Goal: Information Seeking & Learning: Learn about a topic

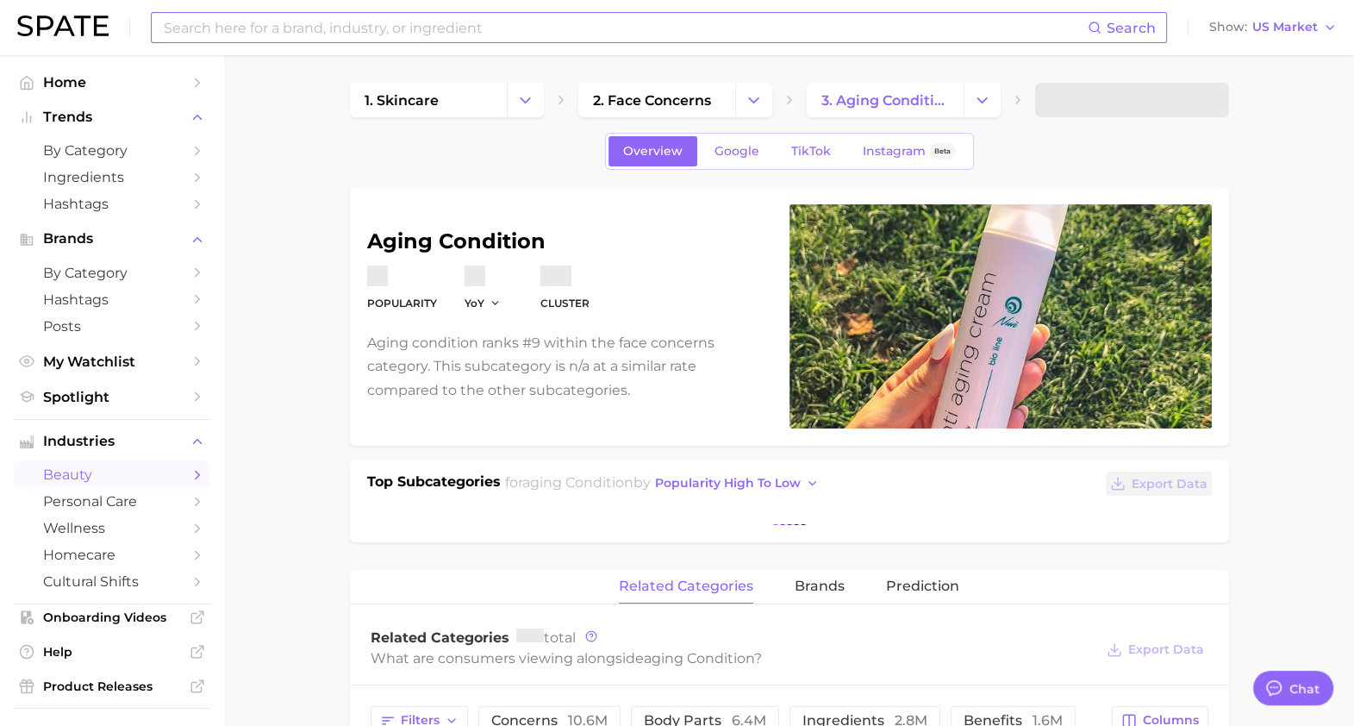
click at [370, 15] on input at bounding box center [625, 27] width 926 height 29
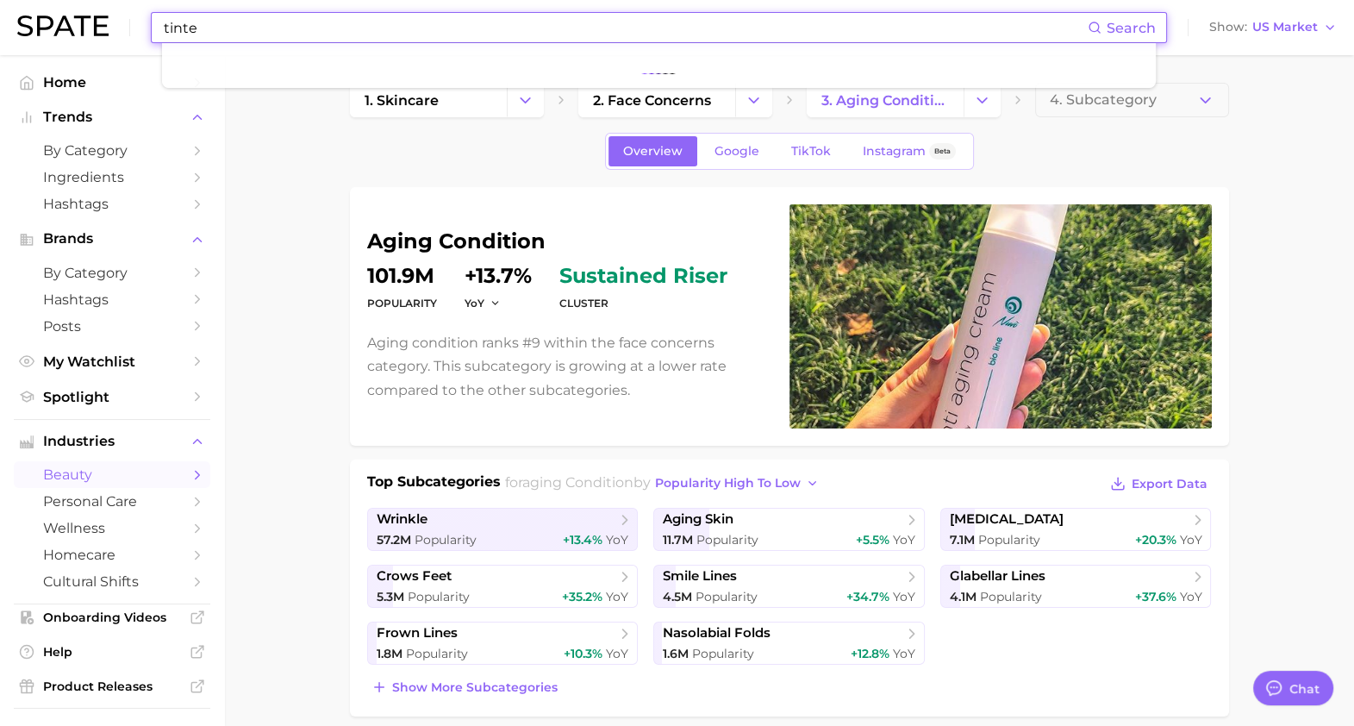
type input "tinte"
type textarea "x"
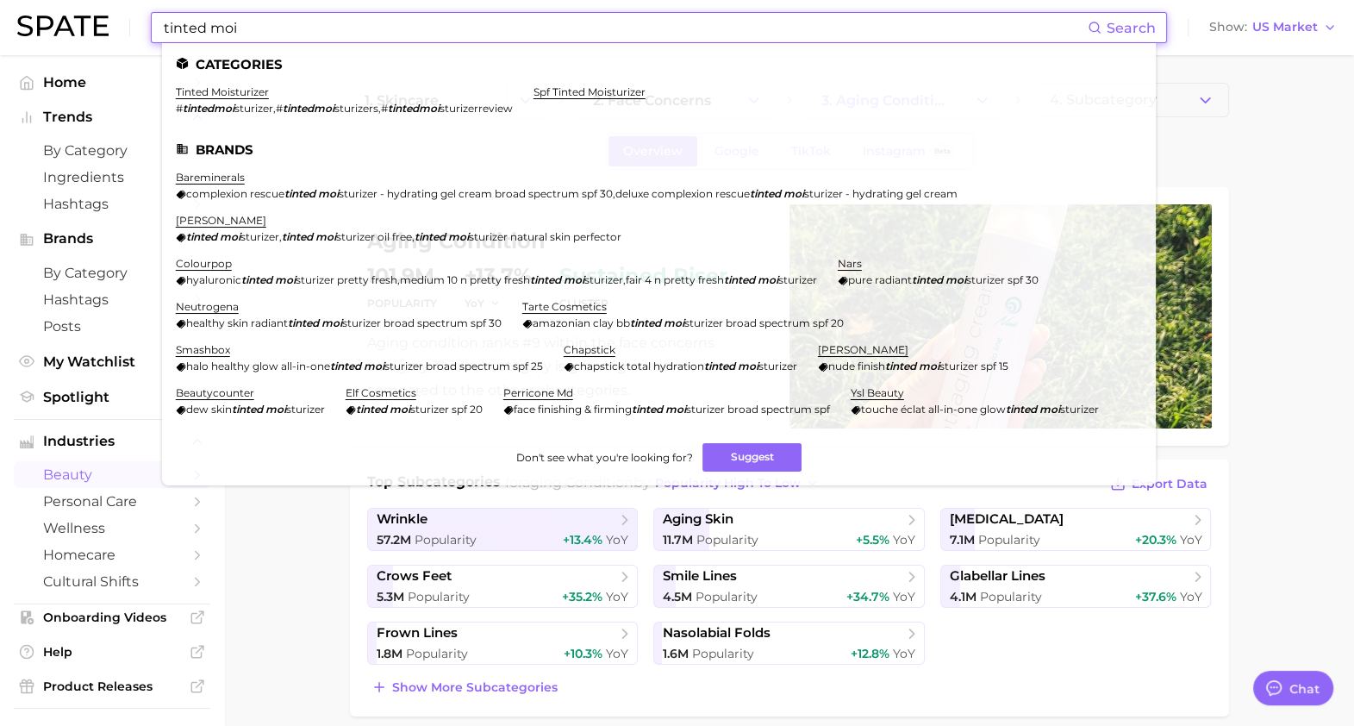
type input "tinted moi"
click at [253, 84] on ul "Categories tinted moisturizer # tintedmoi sturizer , # tintedmoi sturizers , # …" at bounding box center [659, 264] width 994 height 442
click at [246, 88] on link "tinted moisturizer" at bounding box center [222, 91] width 93 height 13
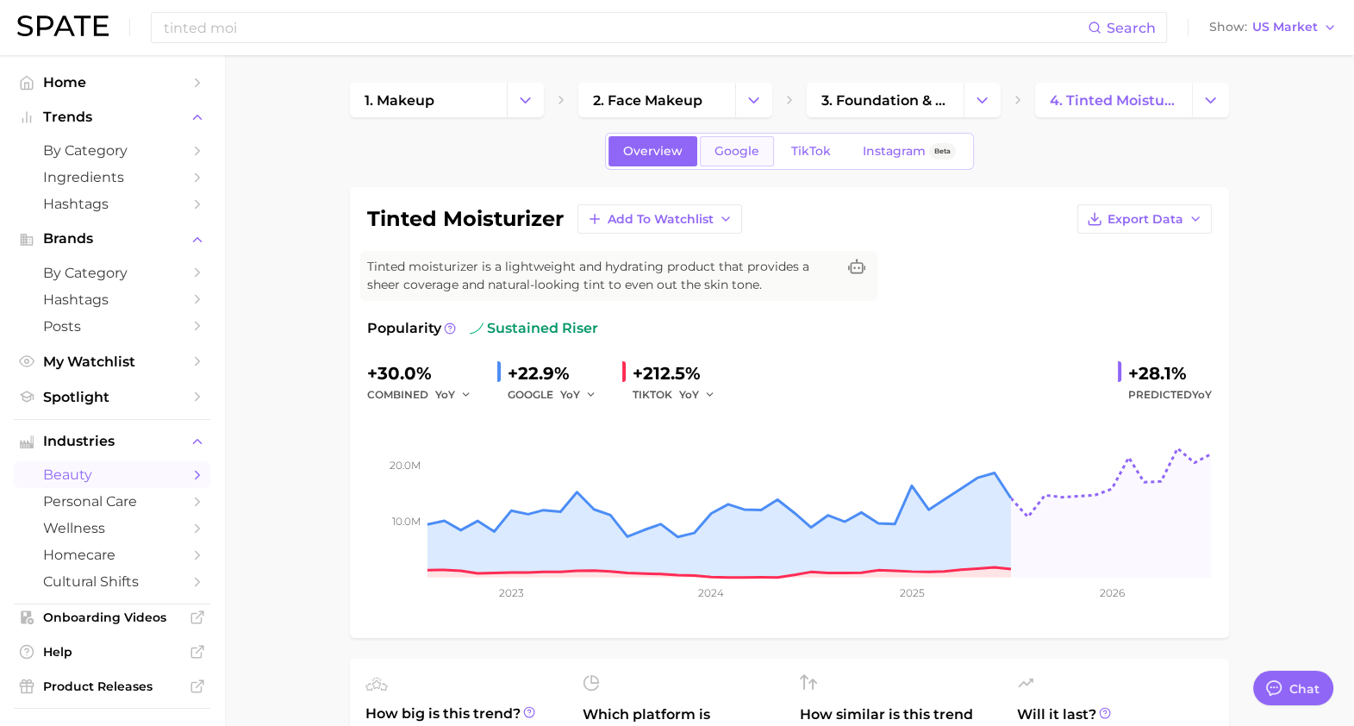
click at [727, 139] on link "Google" at bounding box center [737, 151] width 74 height 30
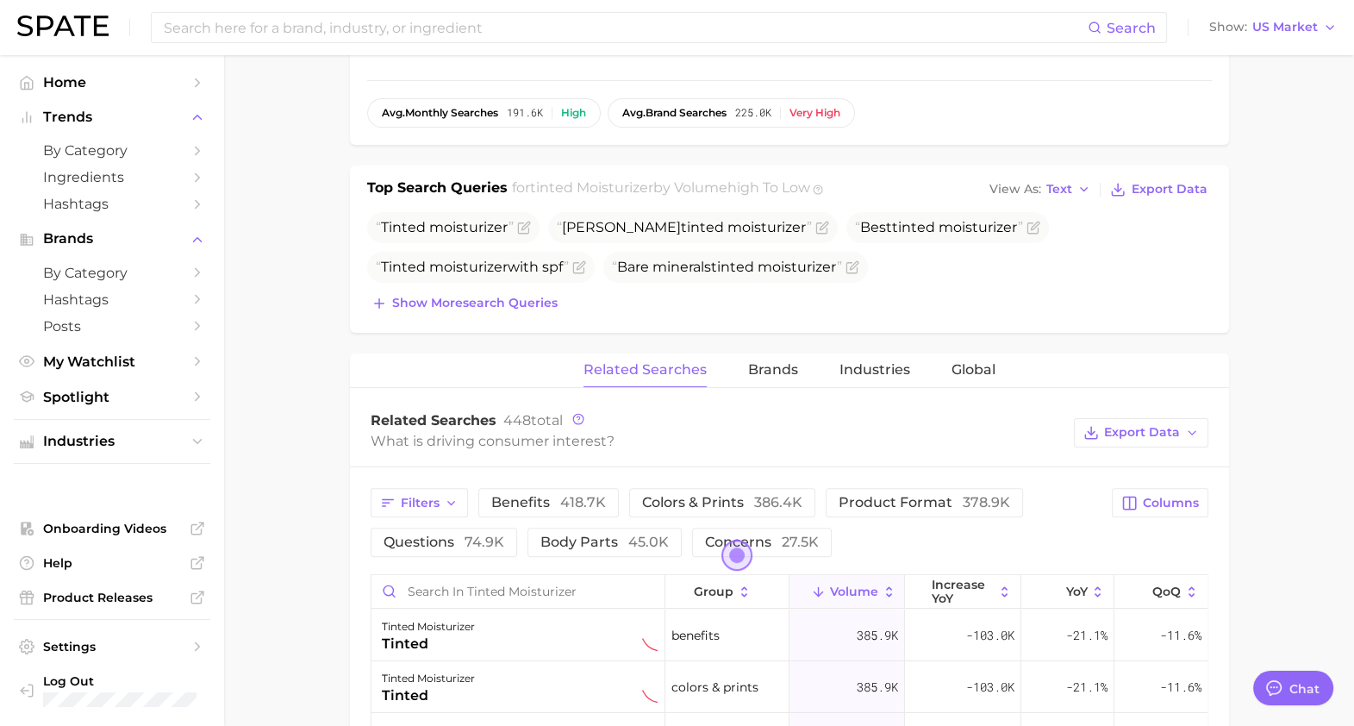
scroll to position [587, 0]
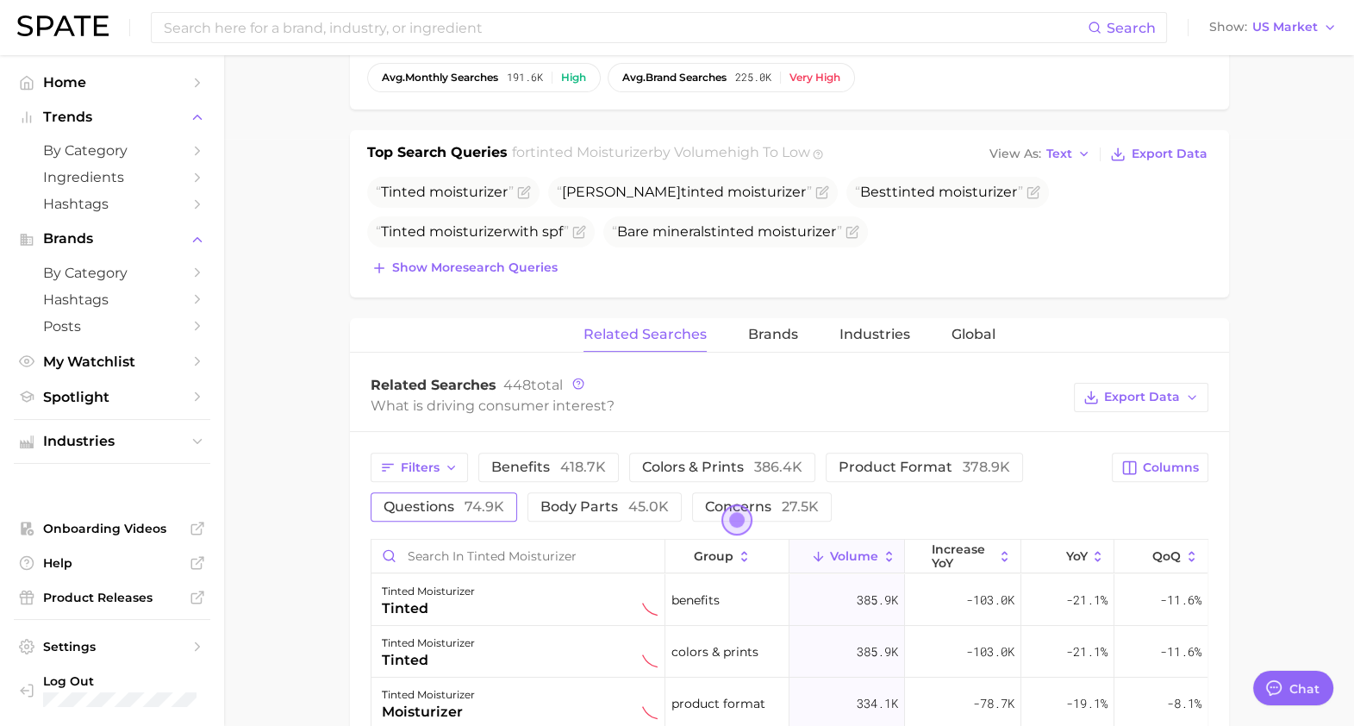
click at [433, 516] on button "questions 74.9k" at bounding box center [444, 506] width 147 height 29
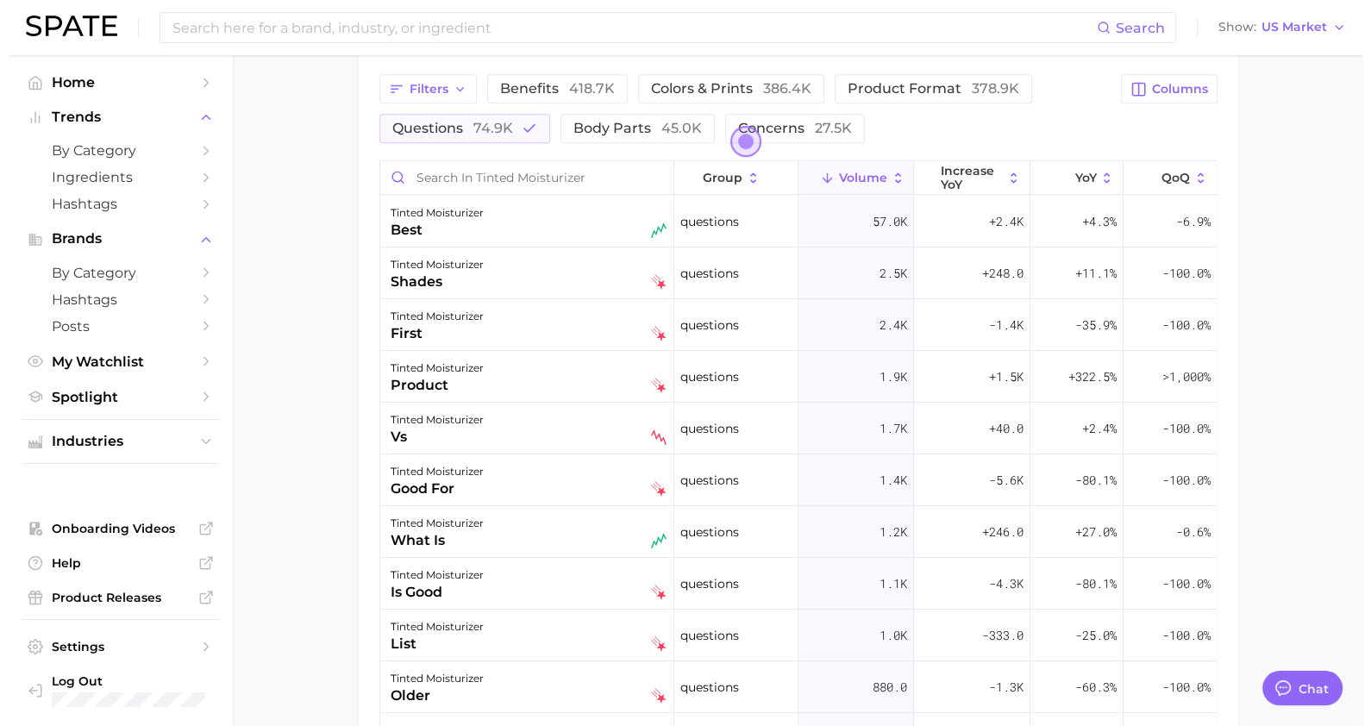
scroll to position [972, 0]
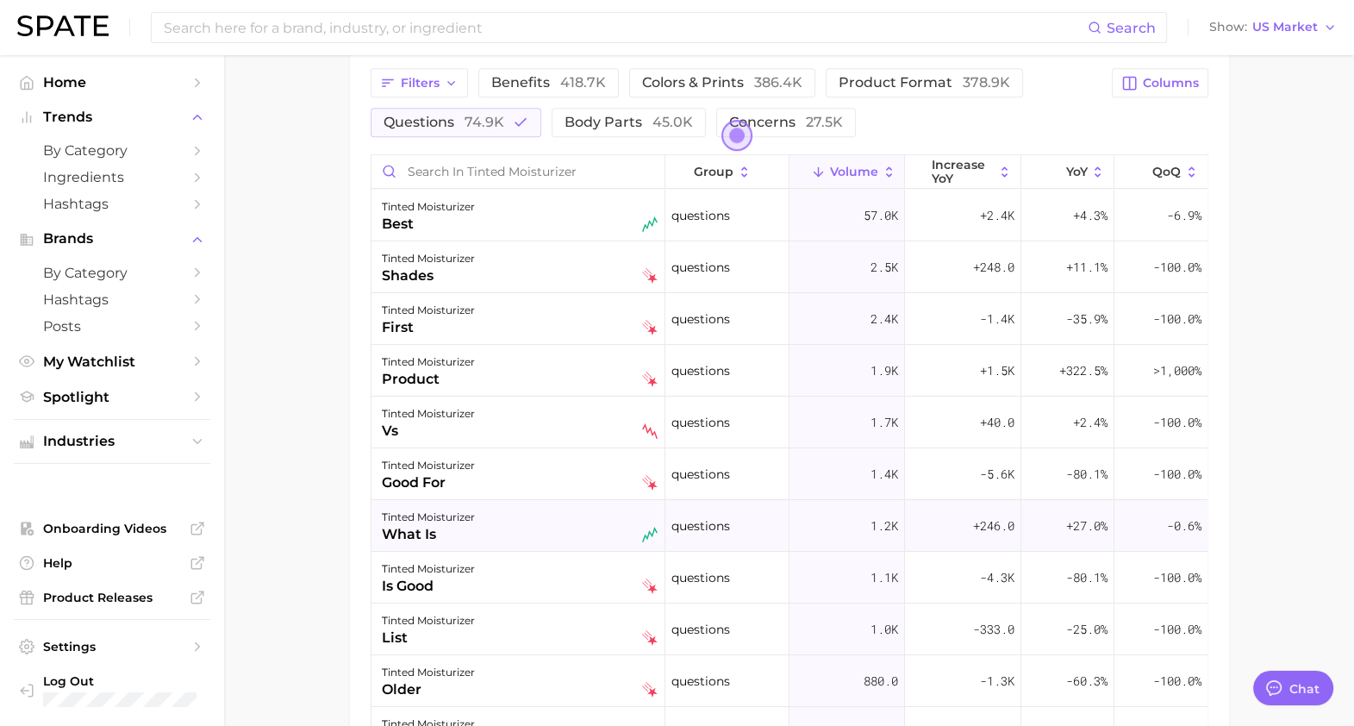
click at [517, 500] on div "tinted moisturizer what is" at bounding box center [519, 526] width 294 height 52
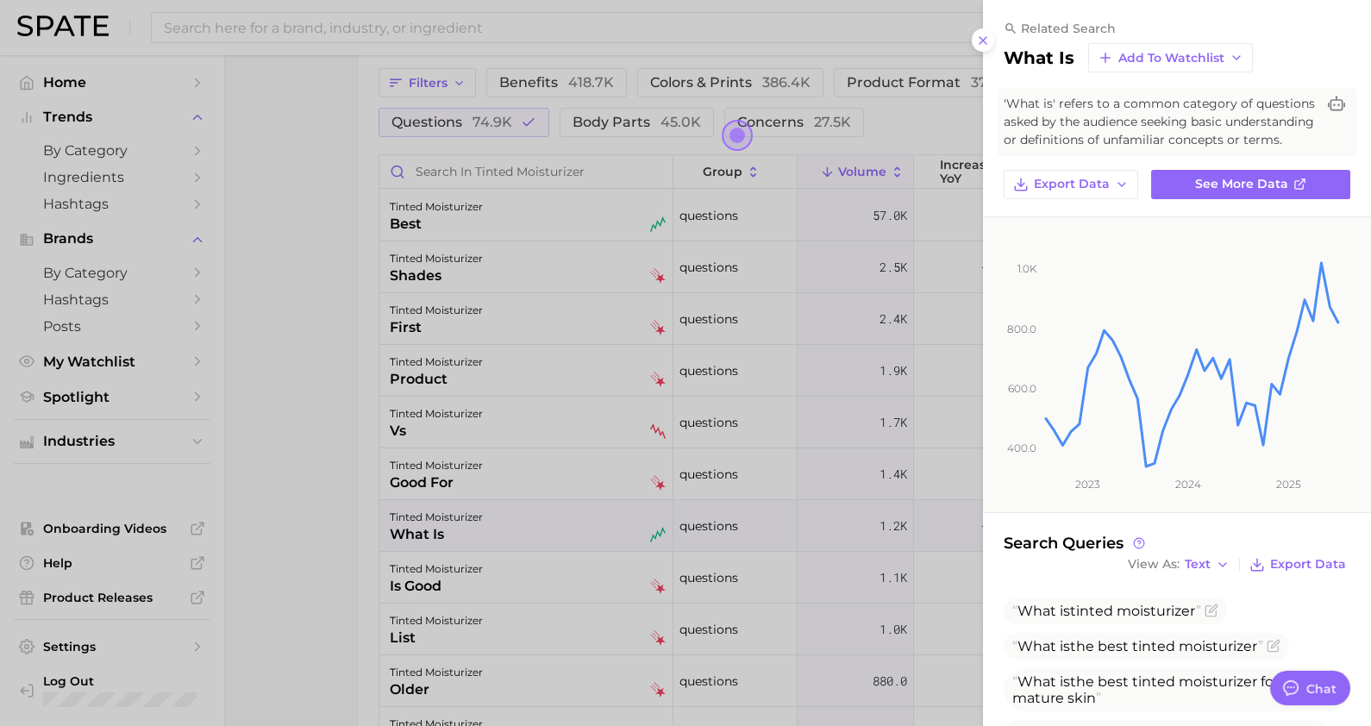
drag, startPoint x: 1354, startPoint y: 531, endPoint x: 1358, endPoint y: 547, distance: 16.9
click at [1348, 569] on div "related search what is Add to Watchlist 'What is' refers to a common category o…" at bounding box center [1177, 413] width 388 height 827
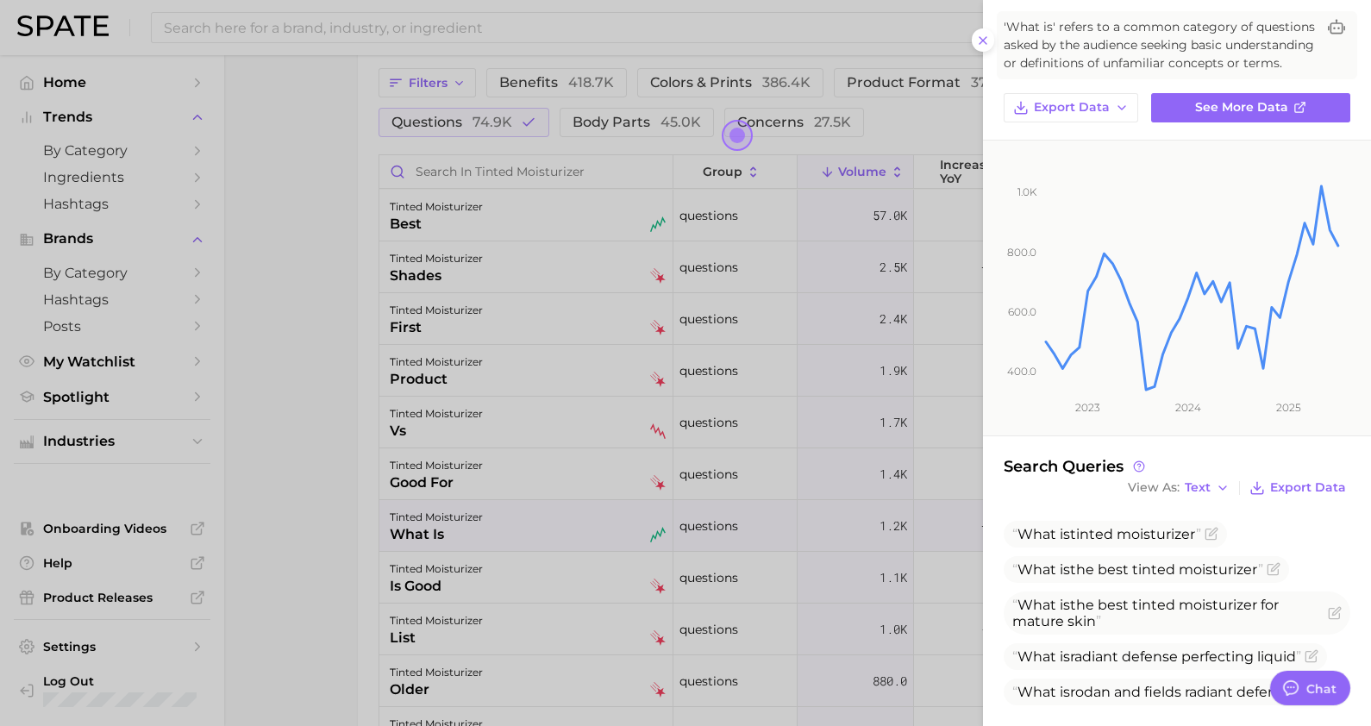
scroll to position [116, 0]
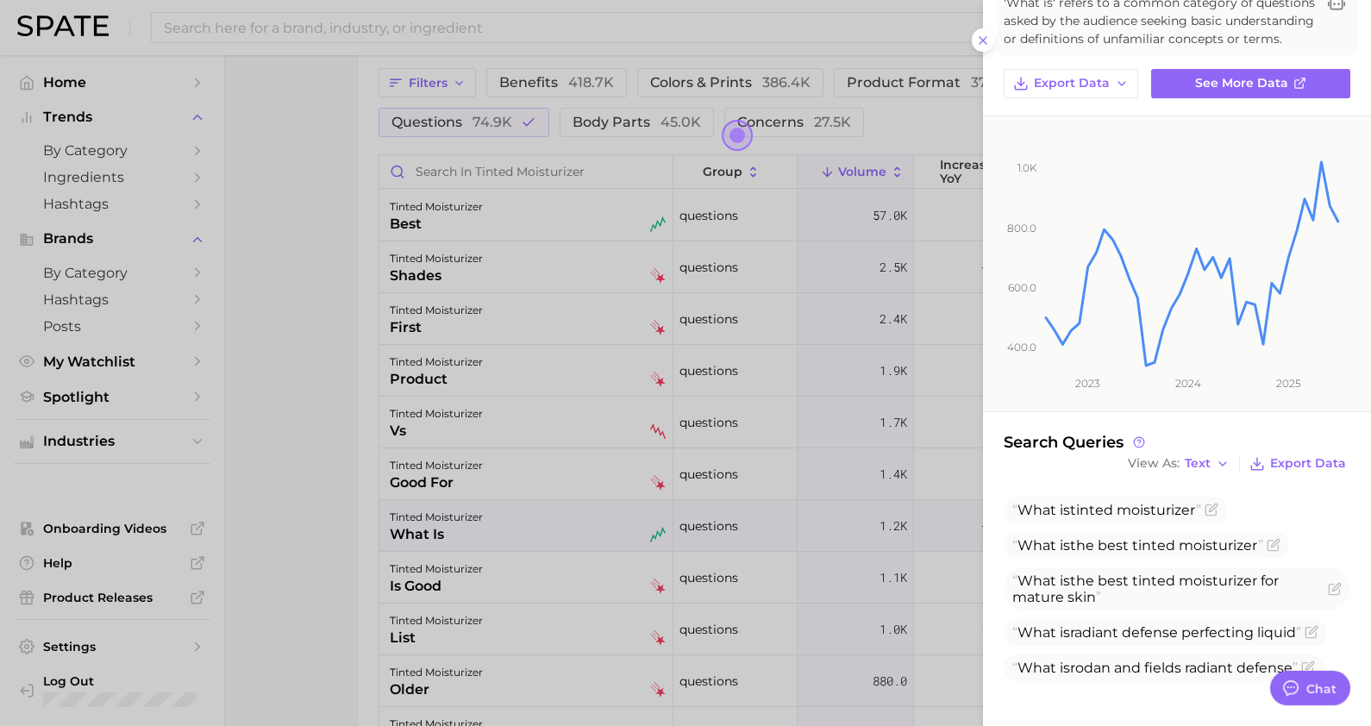
click at [616, 589] on div at bounding box center [685, 363] width 1371 height 726
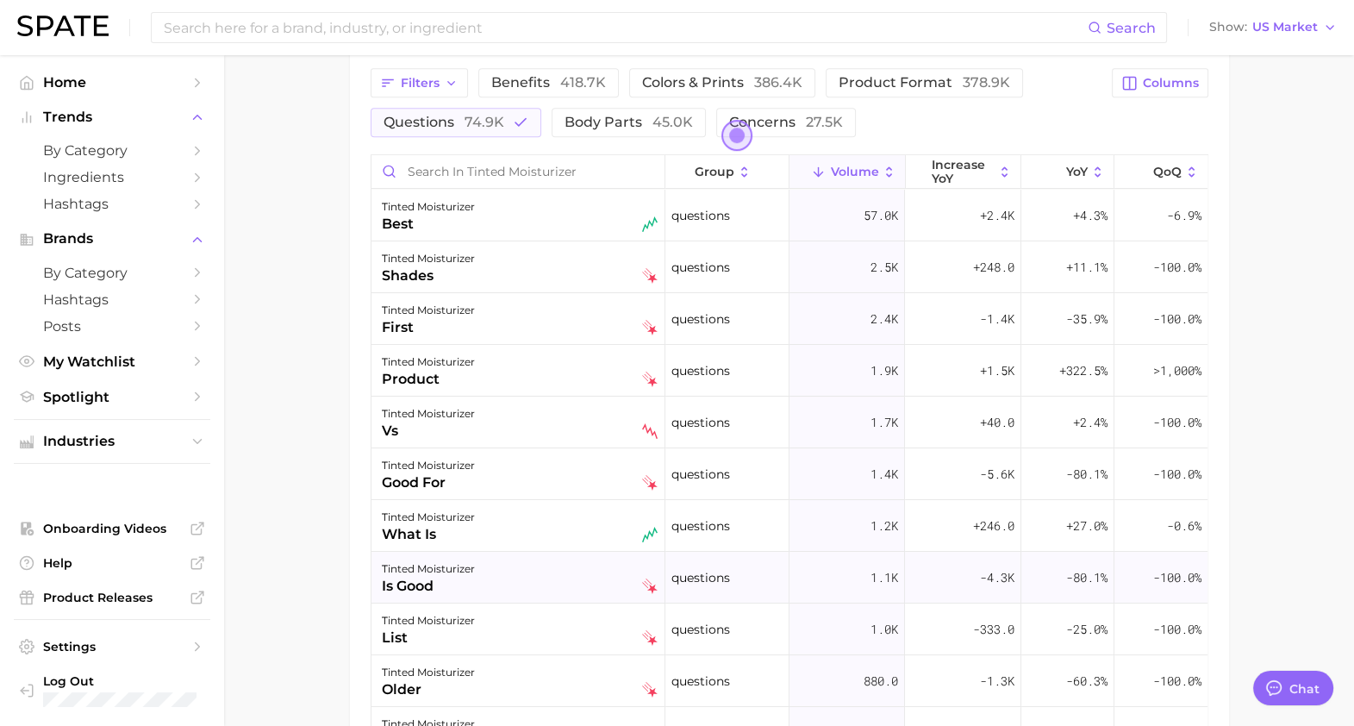
click at [466, 579] on div "is good" at bounding box center [428, 586] width 93 height 21
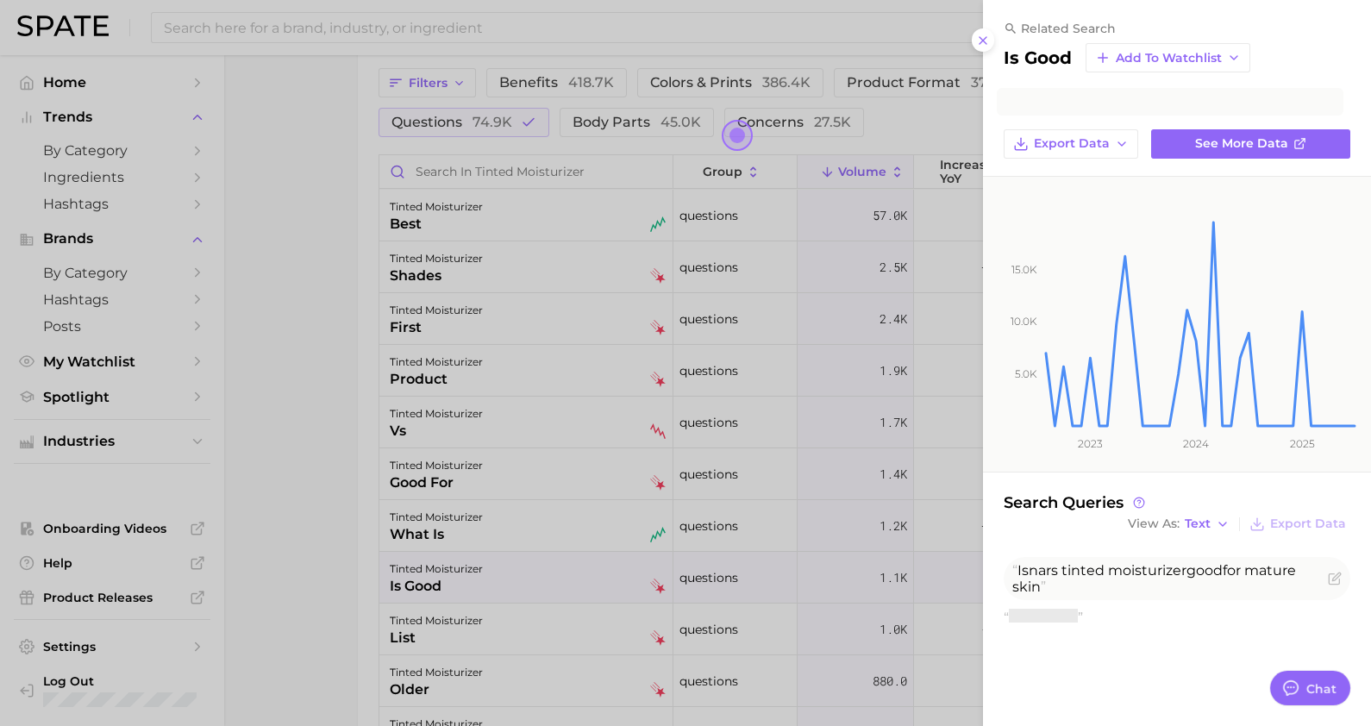
click at [459, 634] on div at bounding box center [685, 363] width 1371 height 726
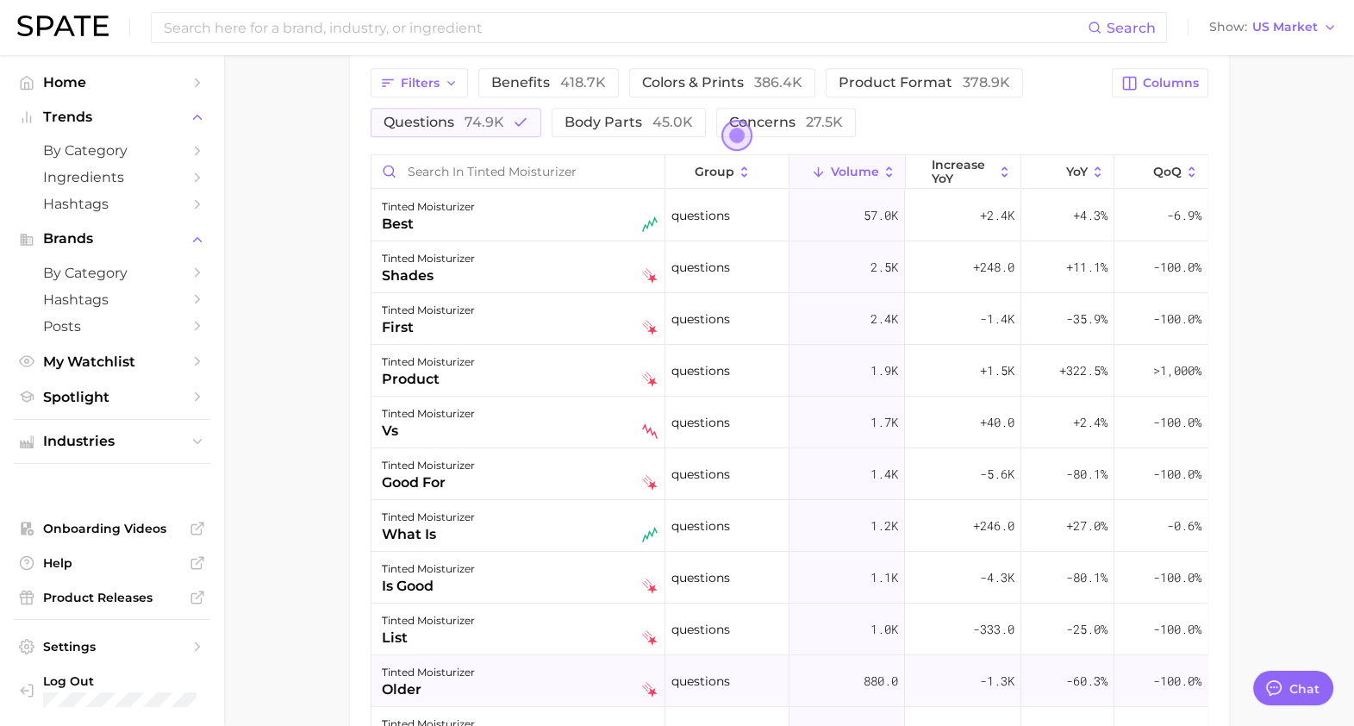
click at [478, 682] on div "tinted moisturizer older" at bounding box center [520, 681] width 276 height 38
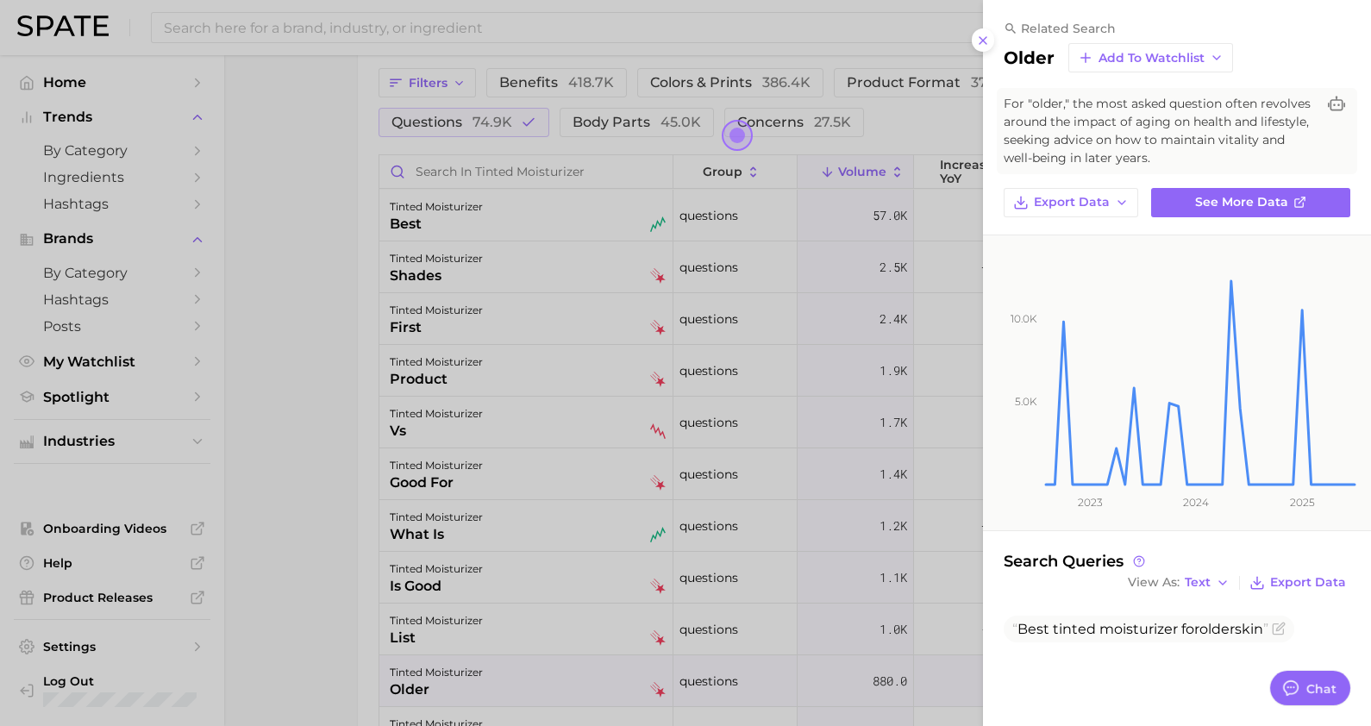
click at [500, 556] on div at bounding box center [685, 363] width 1371 height 726
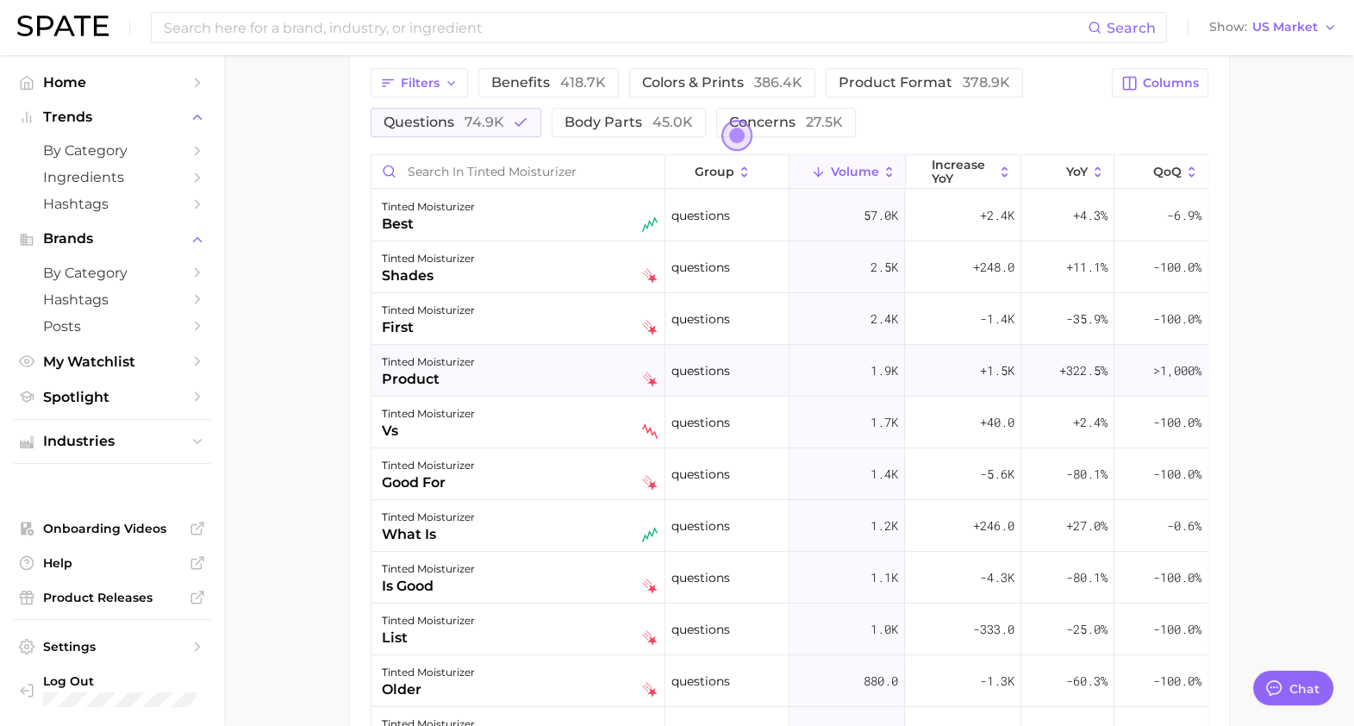
click at [466, 352] on div "tinted moisturizer" at bounding box center [428, 362] width 93 height 21
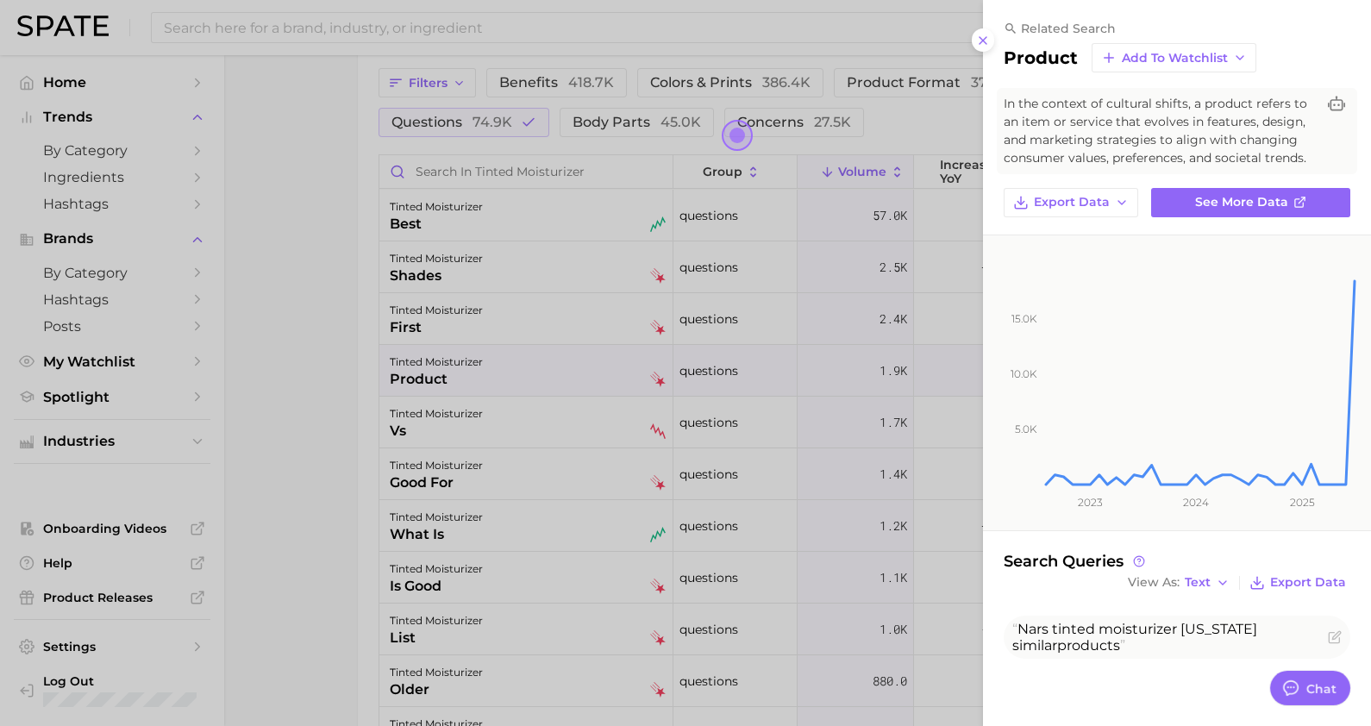
click at [460, 315] on div at bounding box center [685, 363] width 1371 height 726
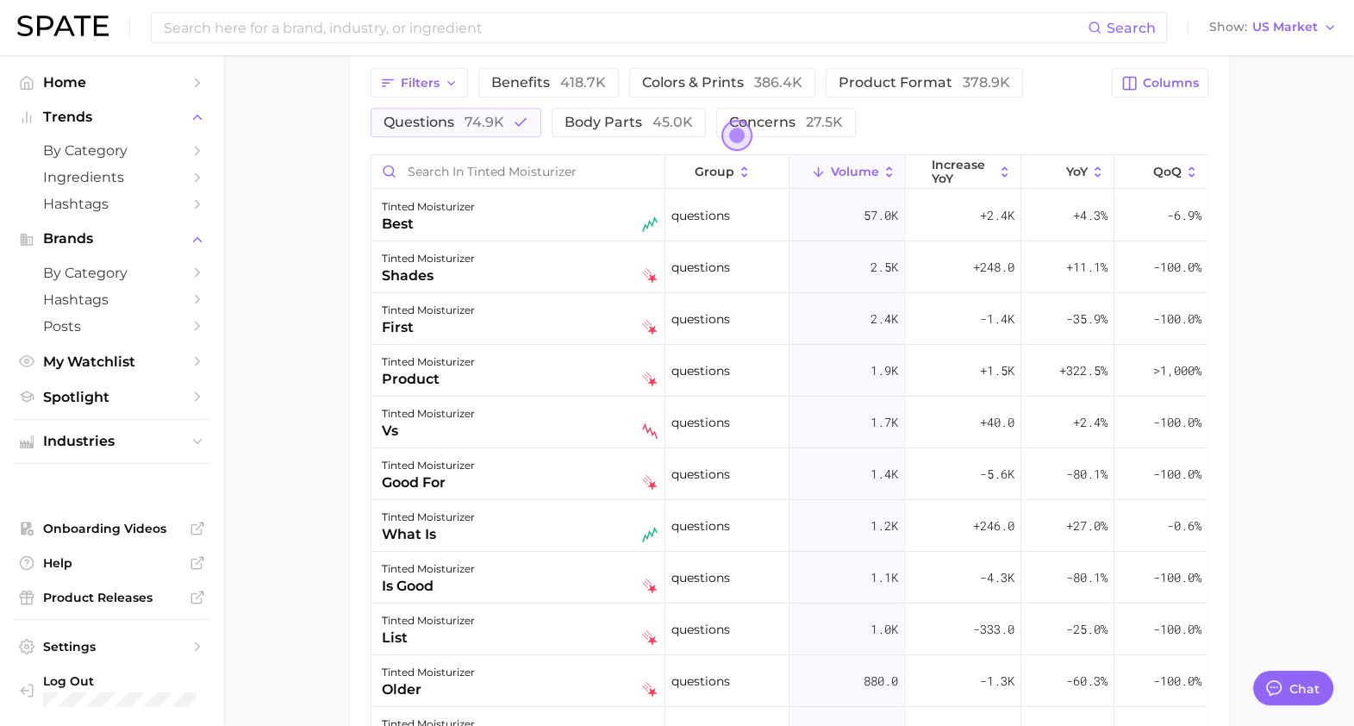
click at [453, 325] on div "first" at bounding box center [428, 327] width 93 height 21
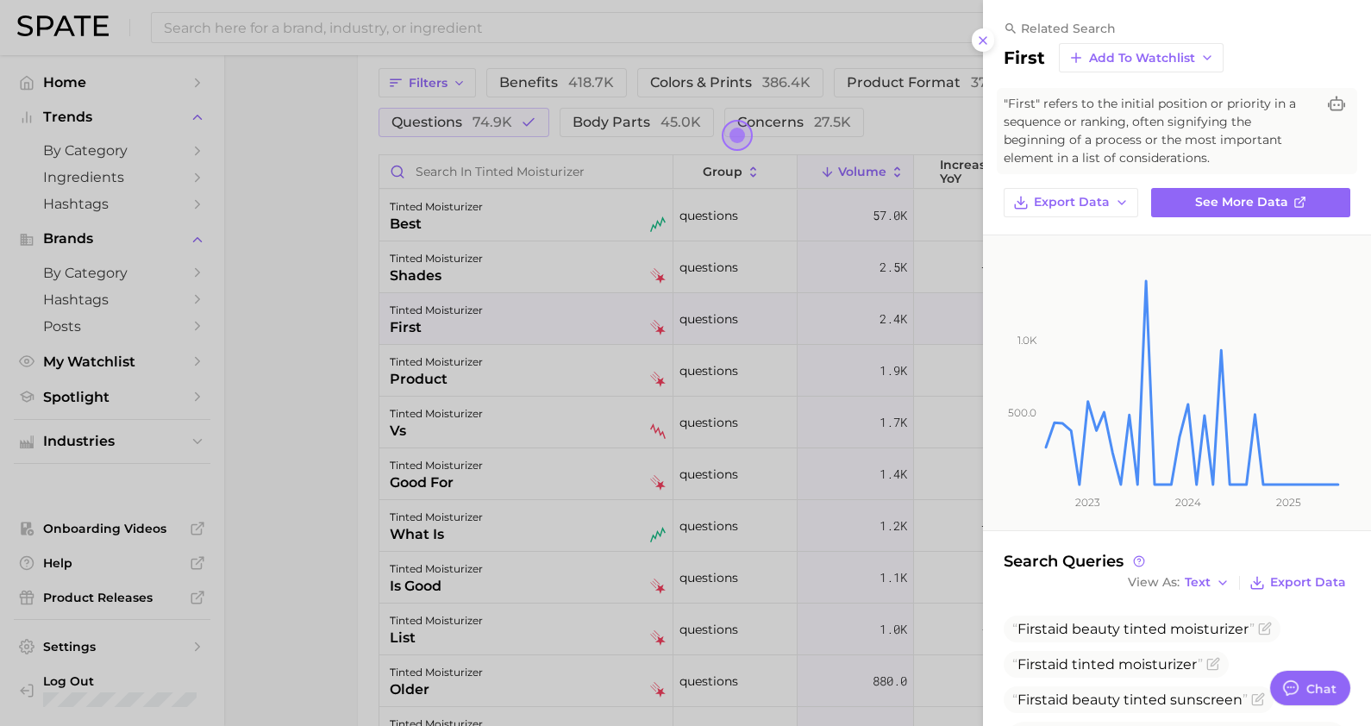
click at [453, 273] on div at bounding box center [685, 363] width 1371 height 726
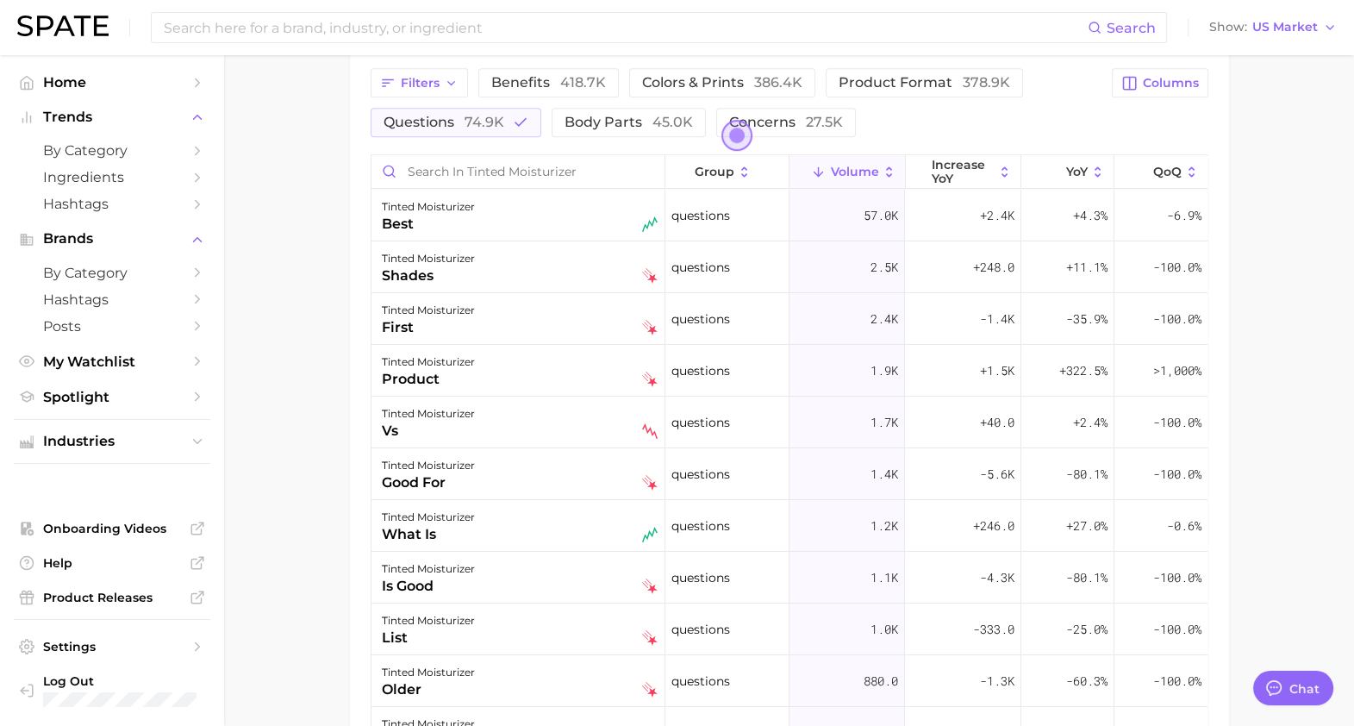
click at [453, 262] on div "tinted moisturizer" at bounding box center [428, 258] width 93 height 21
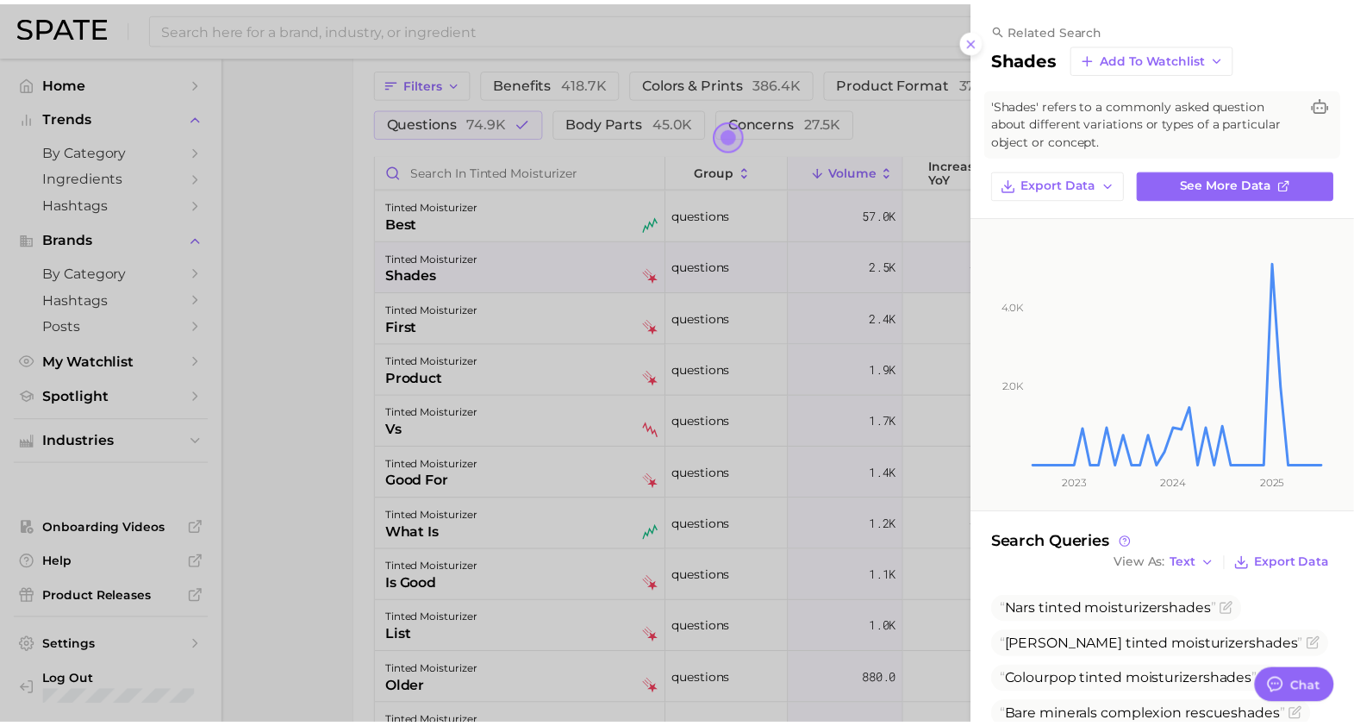
scroll to position [320, 0]
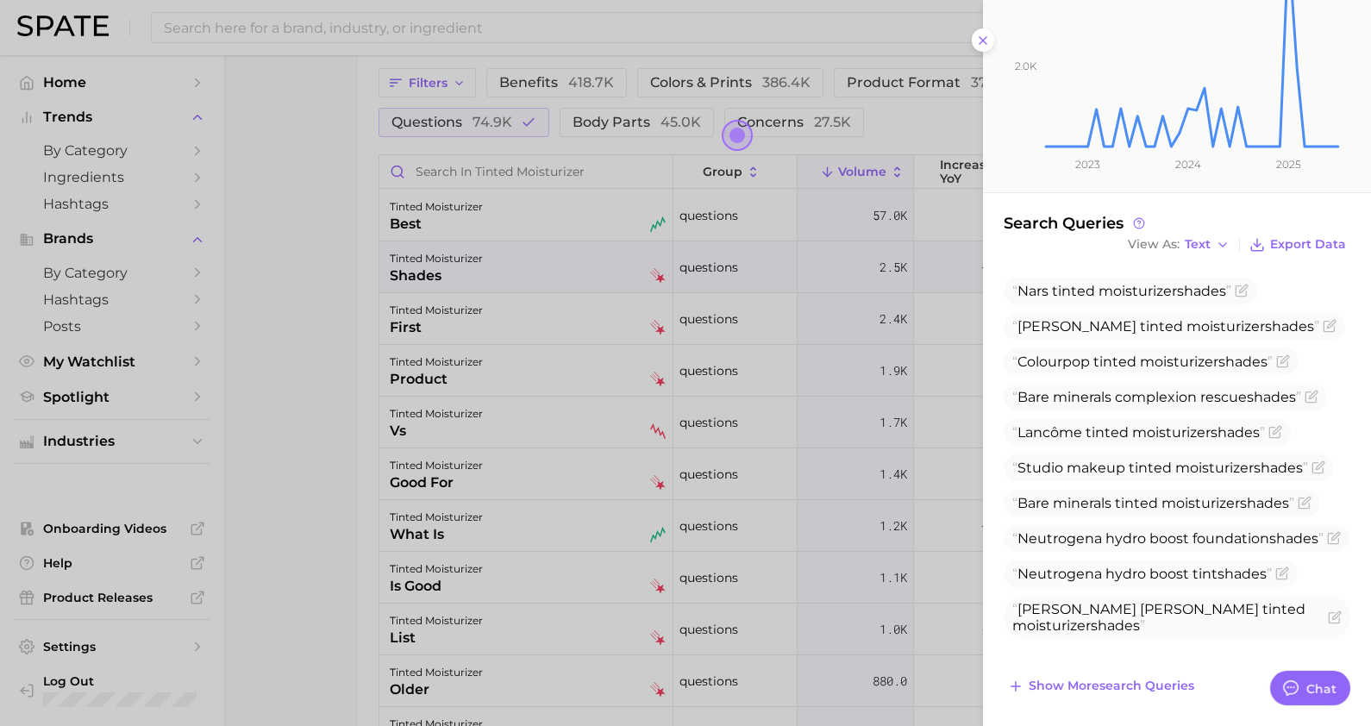
click at [629, 536] on div at bounding box center [685, 363] width 1371 height 726
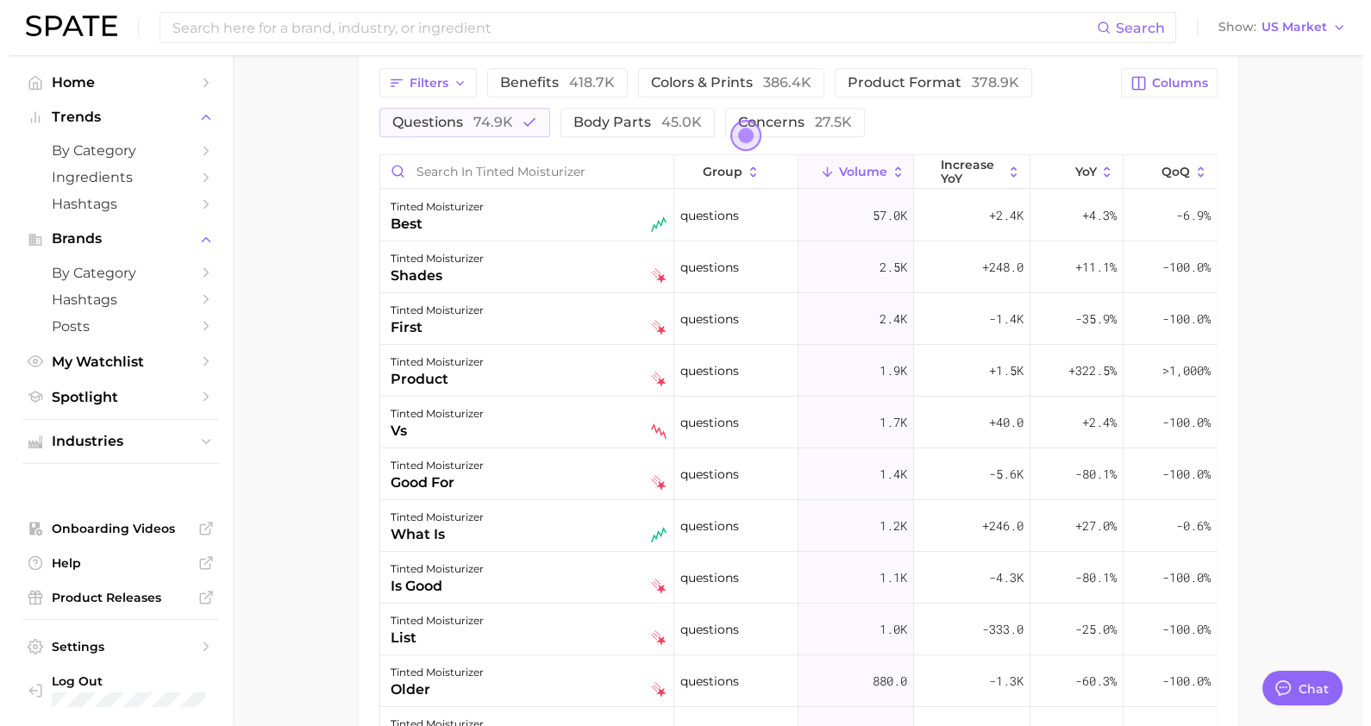
scroll to position [1231, 0]
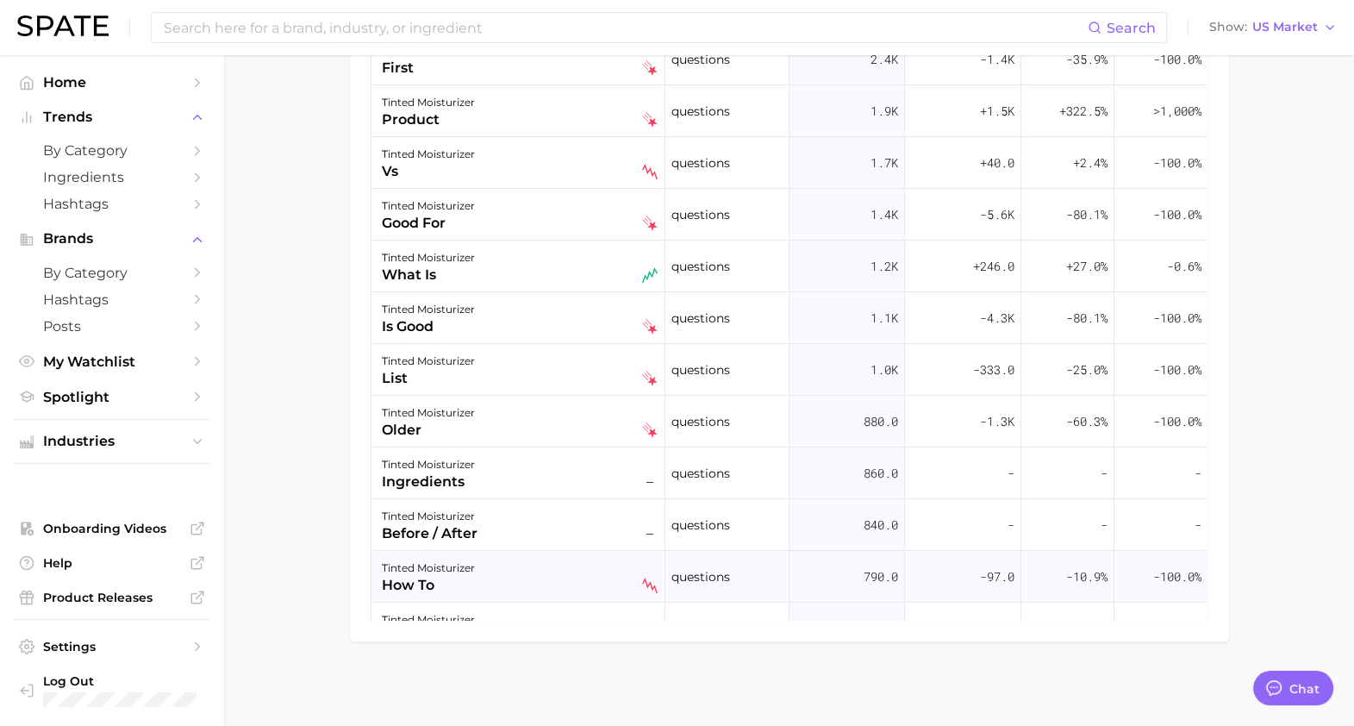
click at [560, 573] on div "tinted moisturizer how to" at bounding box center [520, 577] width 276 height 38
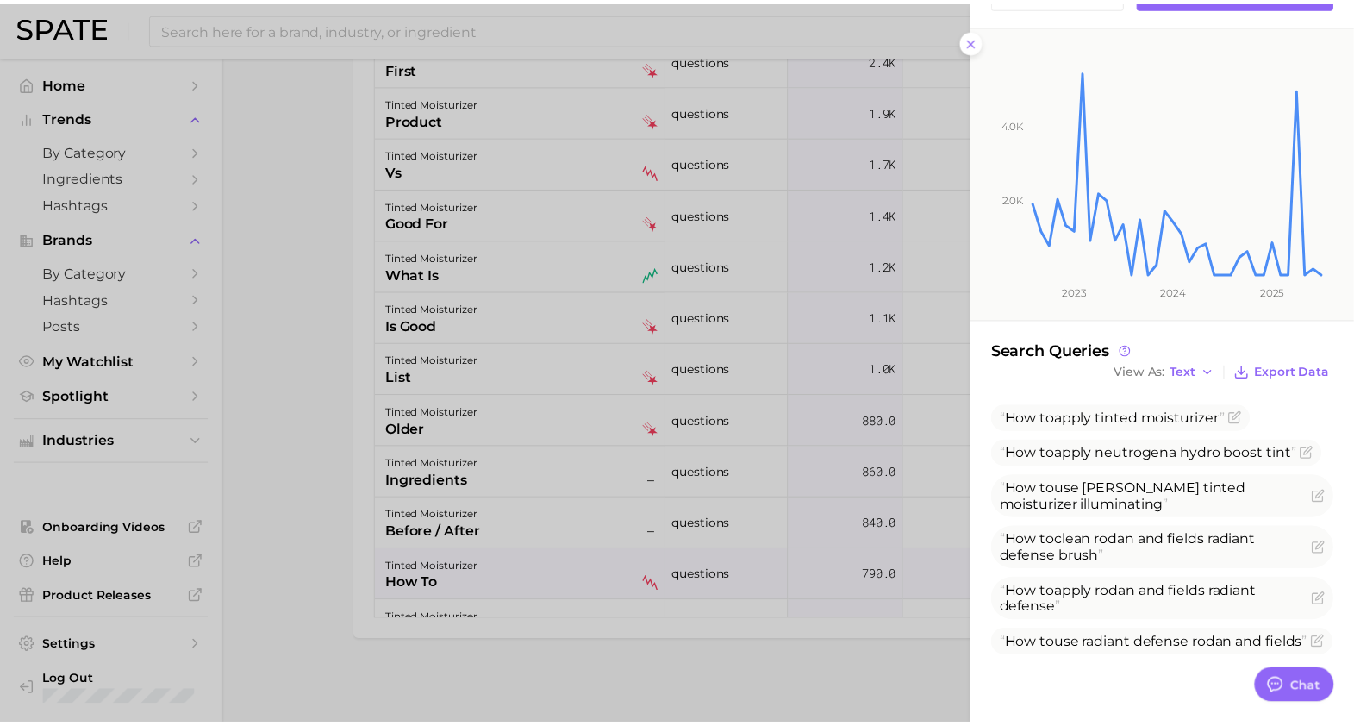
scroll to position [239, 0]
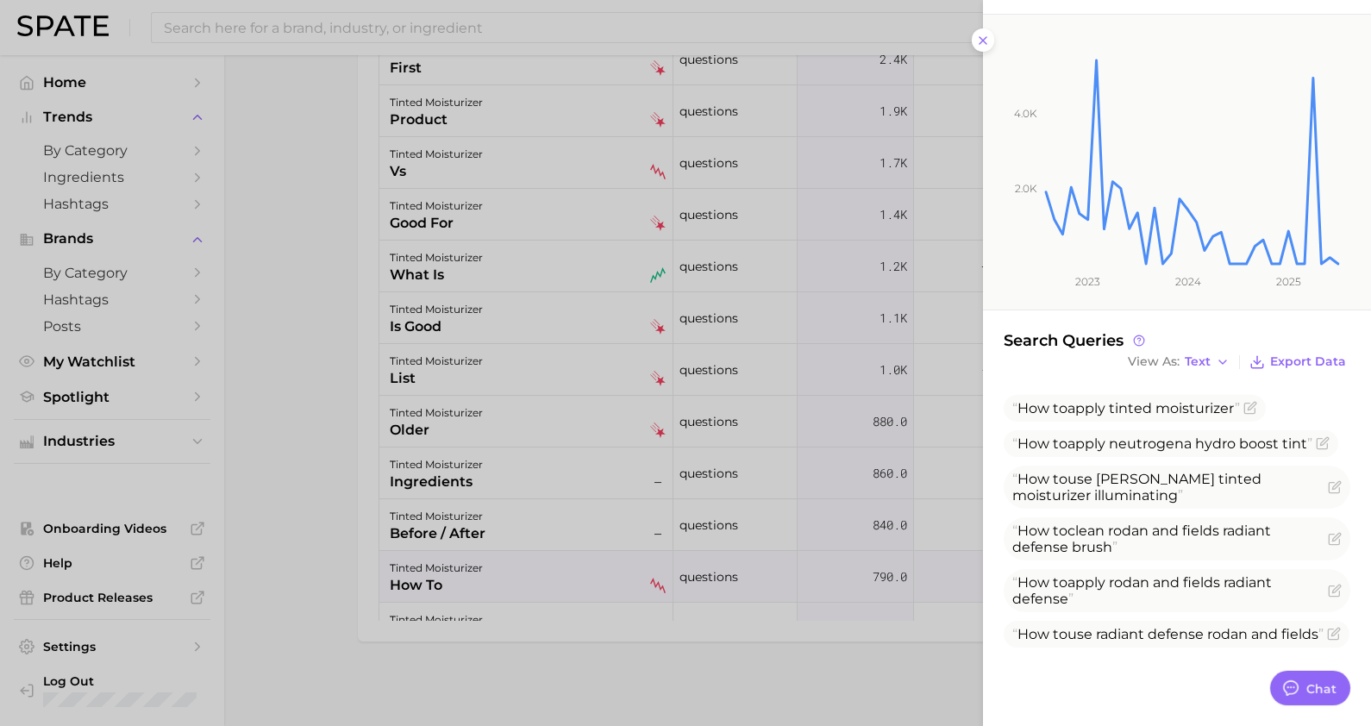
click at [576, 572] on div at bounding box center [685, 363] width 1371 height 726
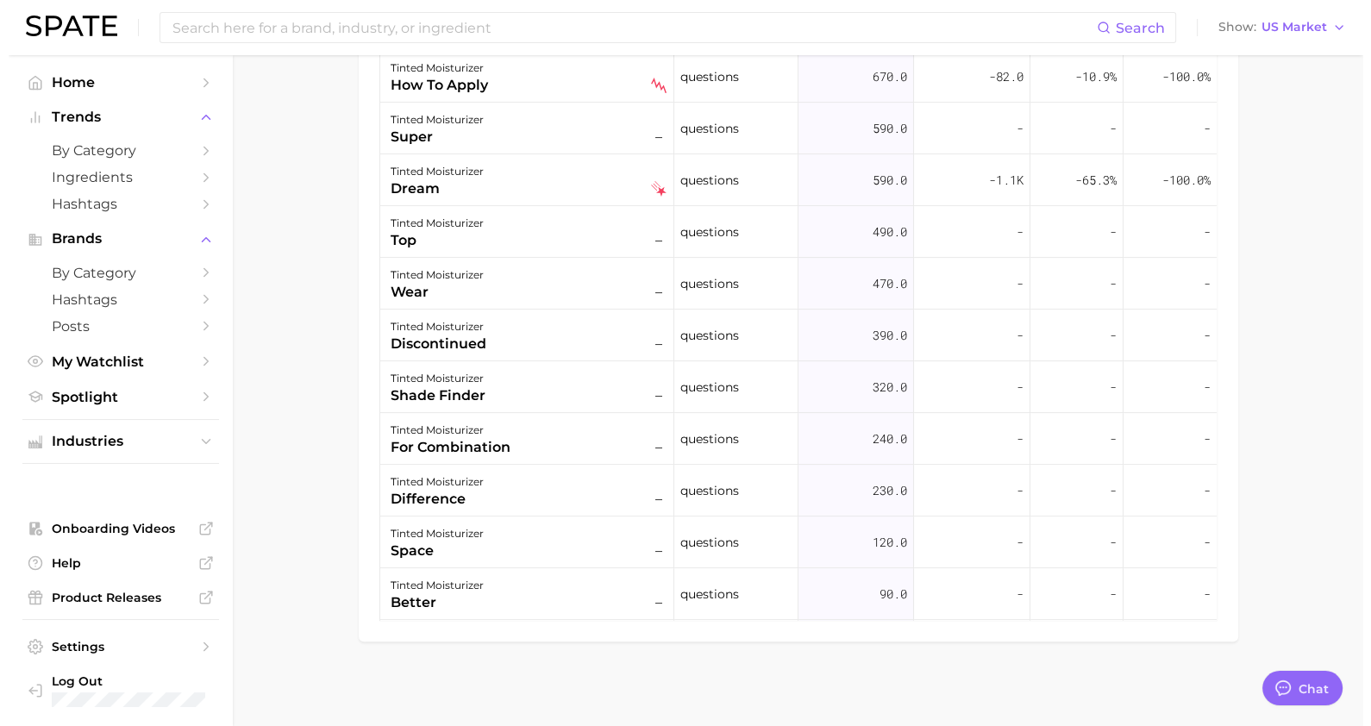
scroll to position [556, 0]
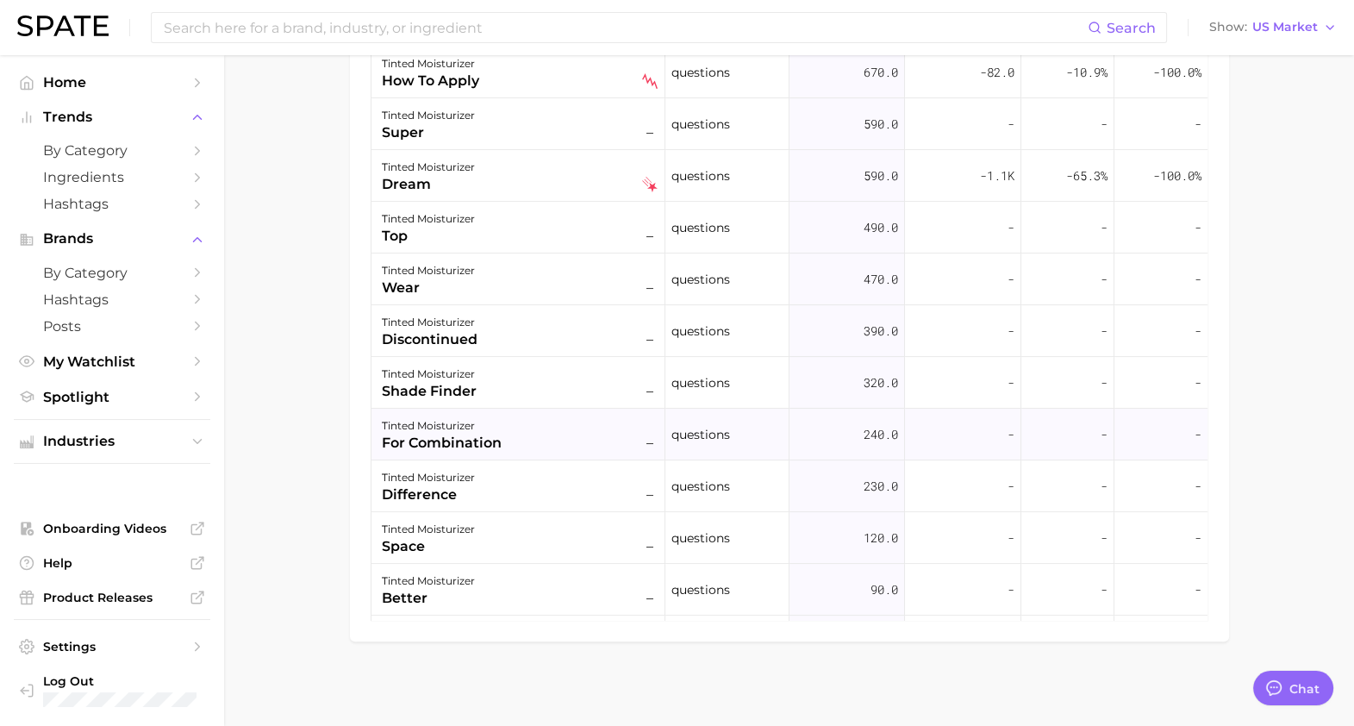
click at [466, 435] on div "for combination" at bounding box center [442, 443] width 120 height 21
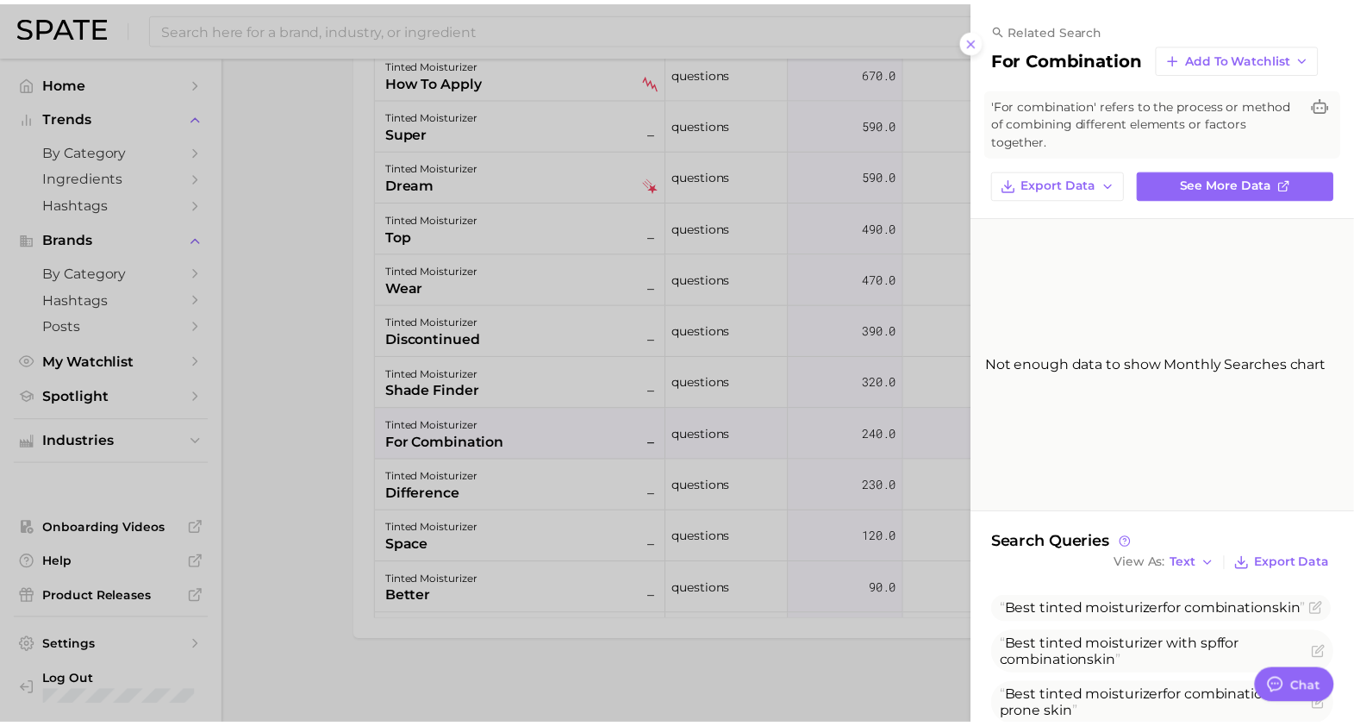
scroll to position [60, 0]
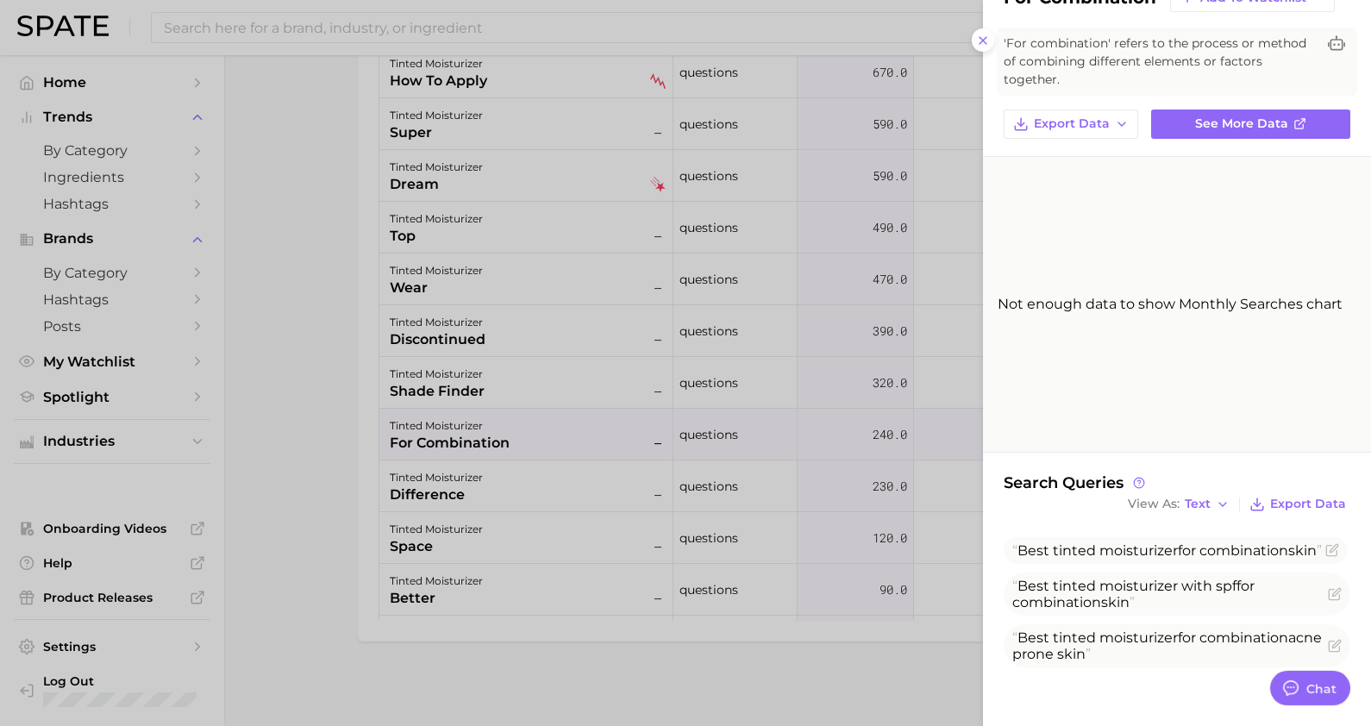
click at [448, 616] on div at bounding box center [685, 363] width 1371 height 726
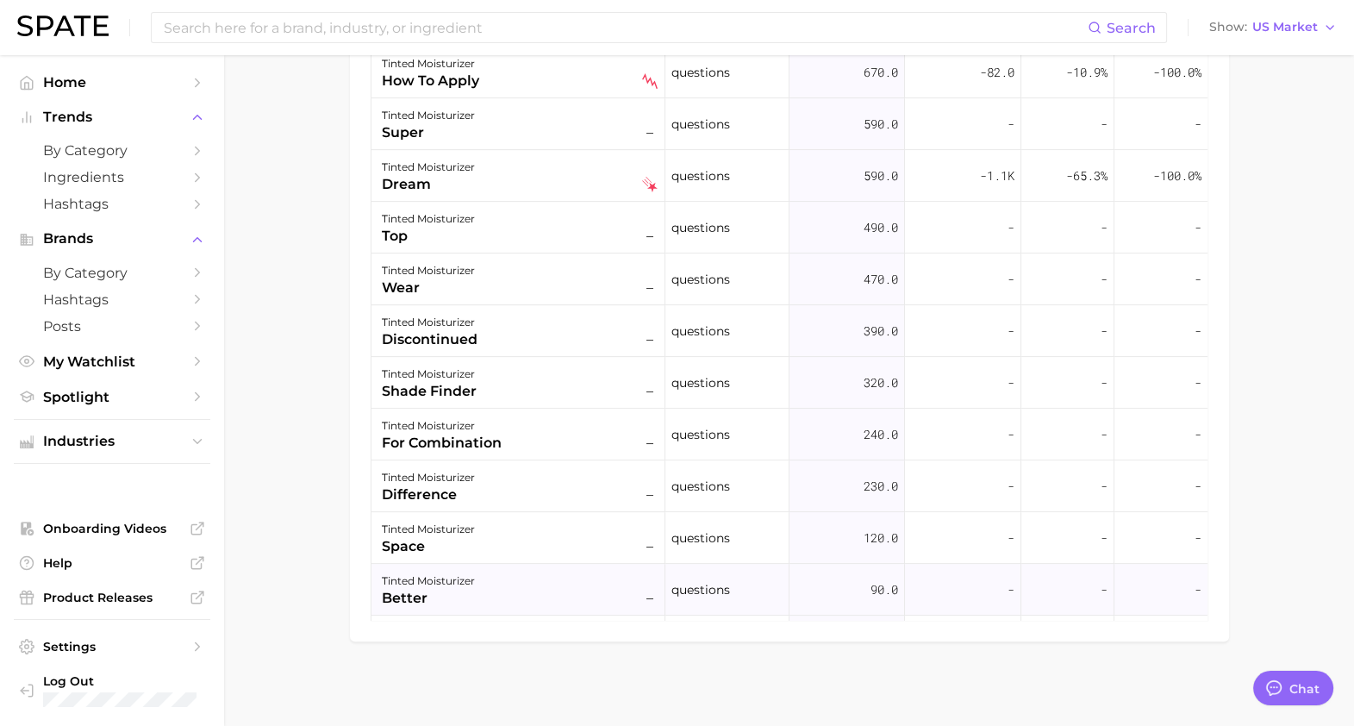
click at [471, 581] on div "tinted moisturizer" at bounding box center [428, 581] width 93 height 21
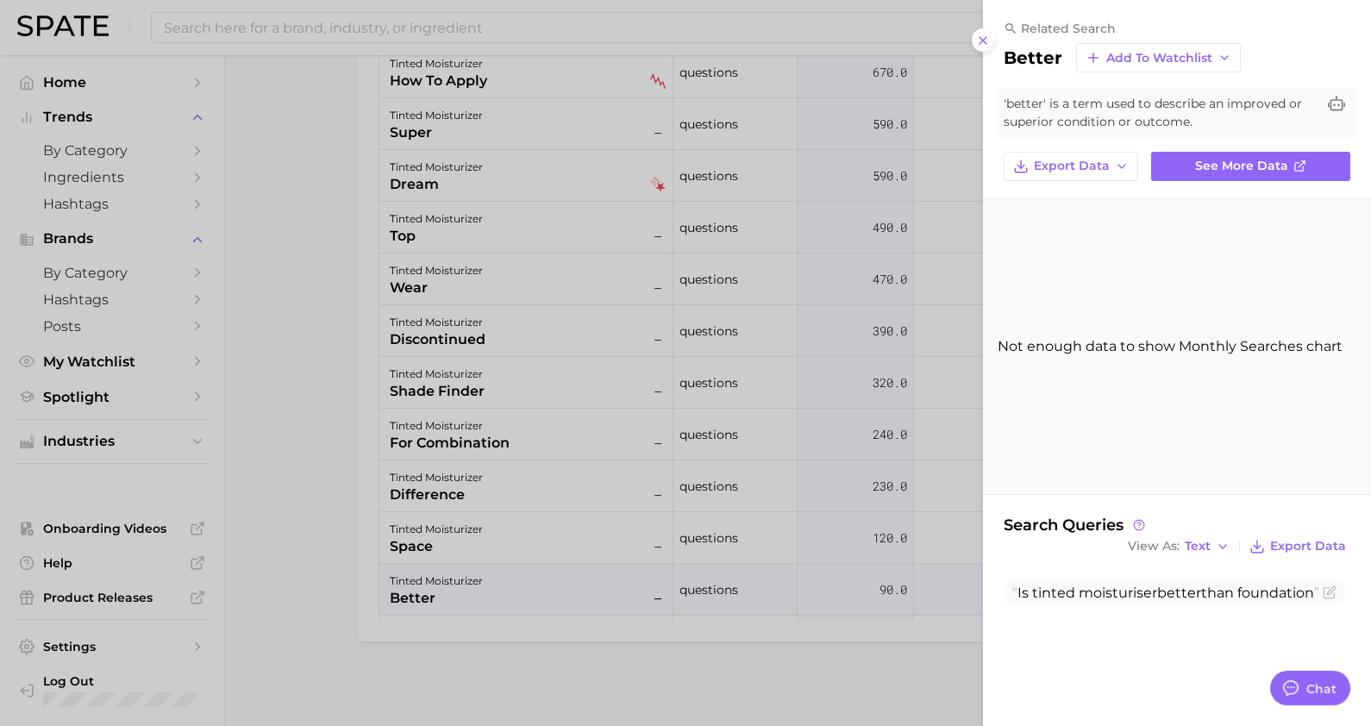
click at [471, 581] on div at bounding box center [685, 363] width 1371 height 726
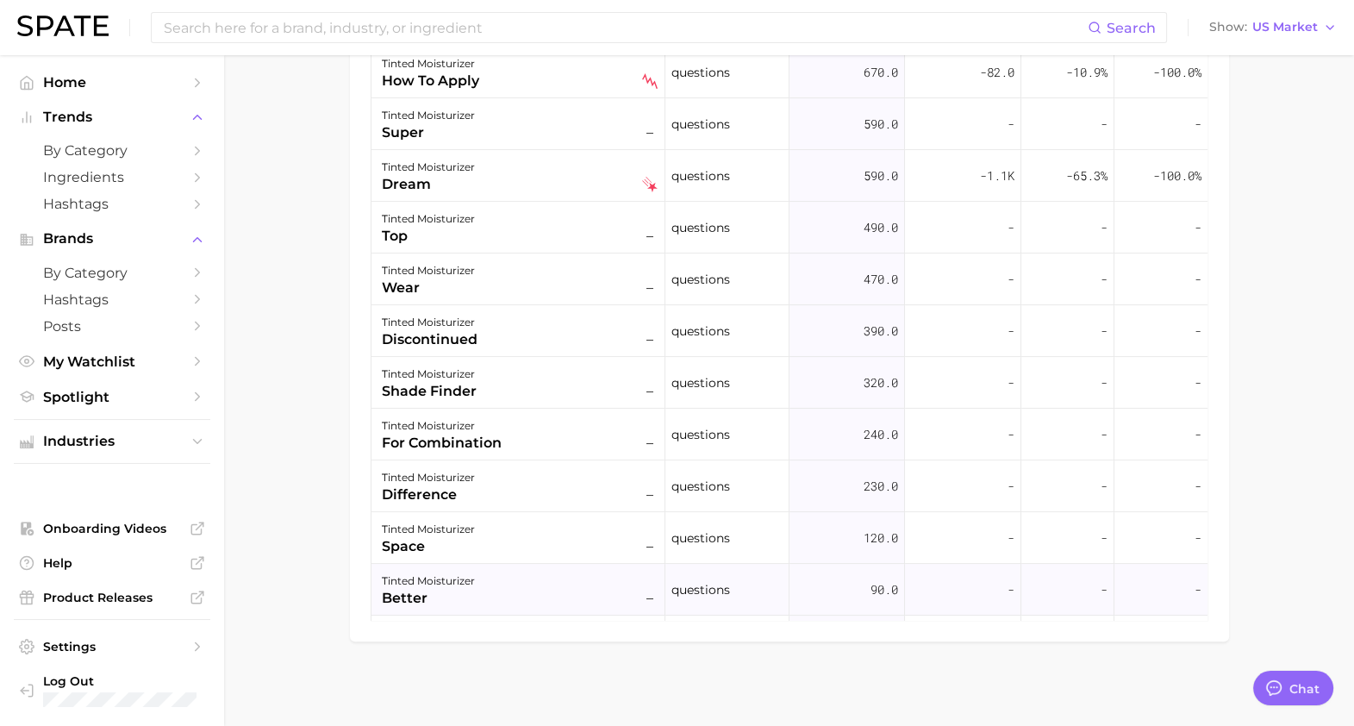
click at [466, 604] on div "better" at bounding box center [428, 598] width 93 height 21
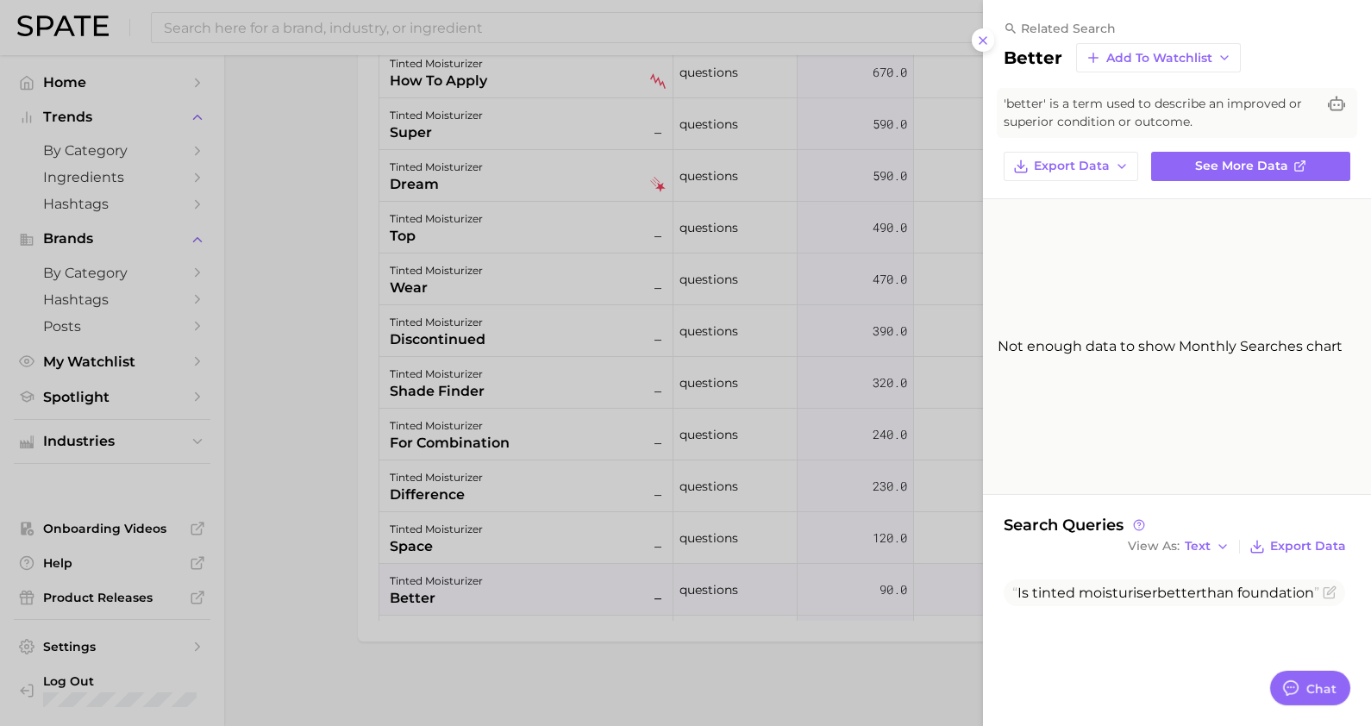
click at [829, 168] on div at bounding box center [685, 363] width 1371 height 726
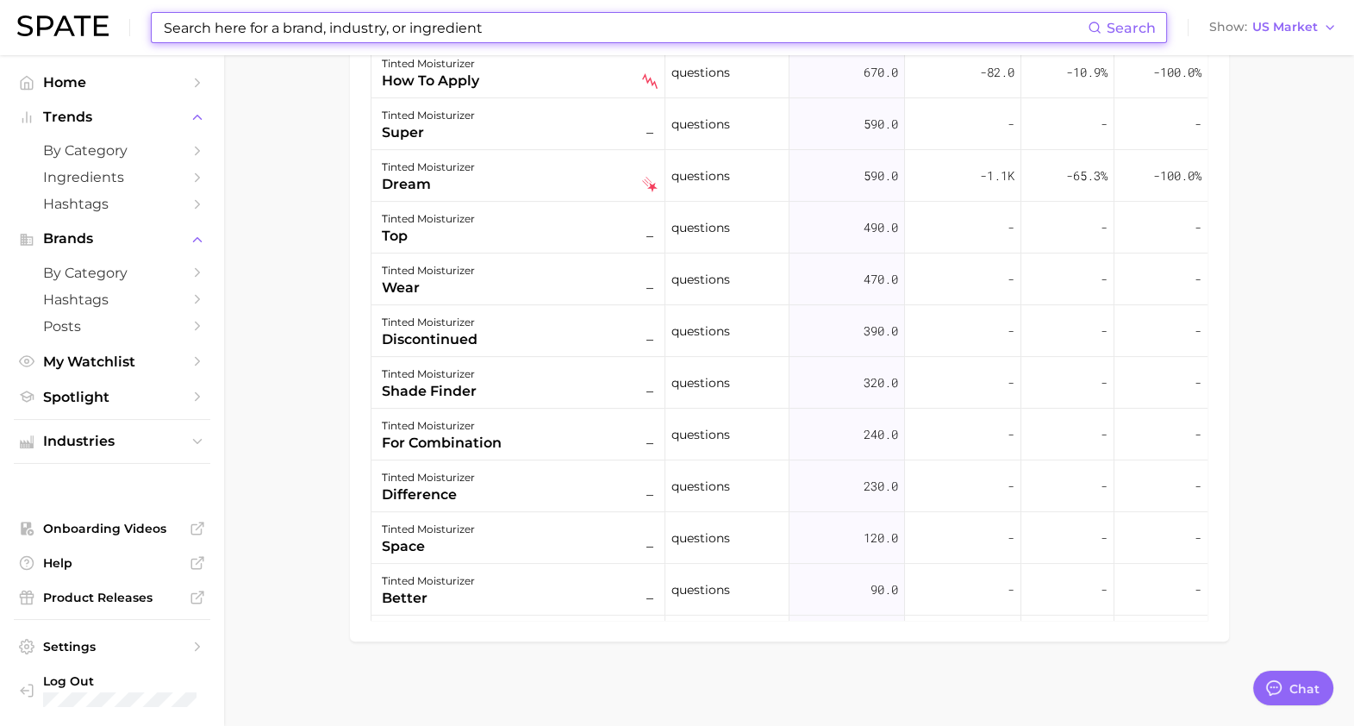
drag, startPoint x: 979, startPoint y: 31, endPoint x: 23, endPoint y: 37, distance: 955.3
click at [23, 37] on div "Search Show US Market" at bounding box center [677, 27] width 1320 height 55
